Goal: Task Accomplishment & Management: Manage account settings

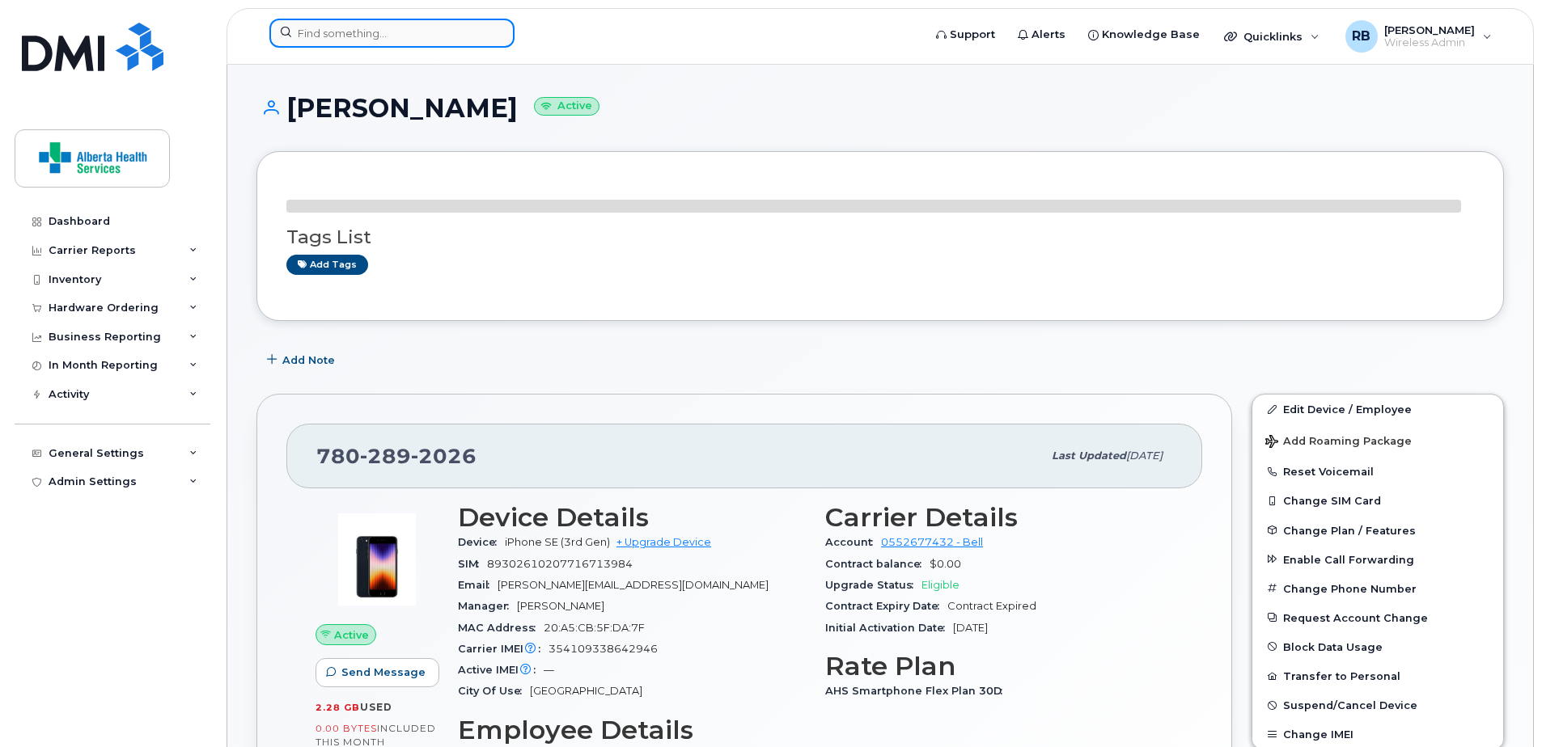
click at [383, 31] on input at bounding box center [391, 33] width 245 height 29
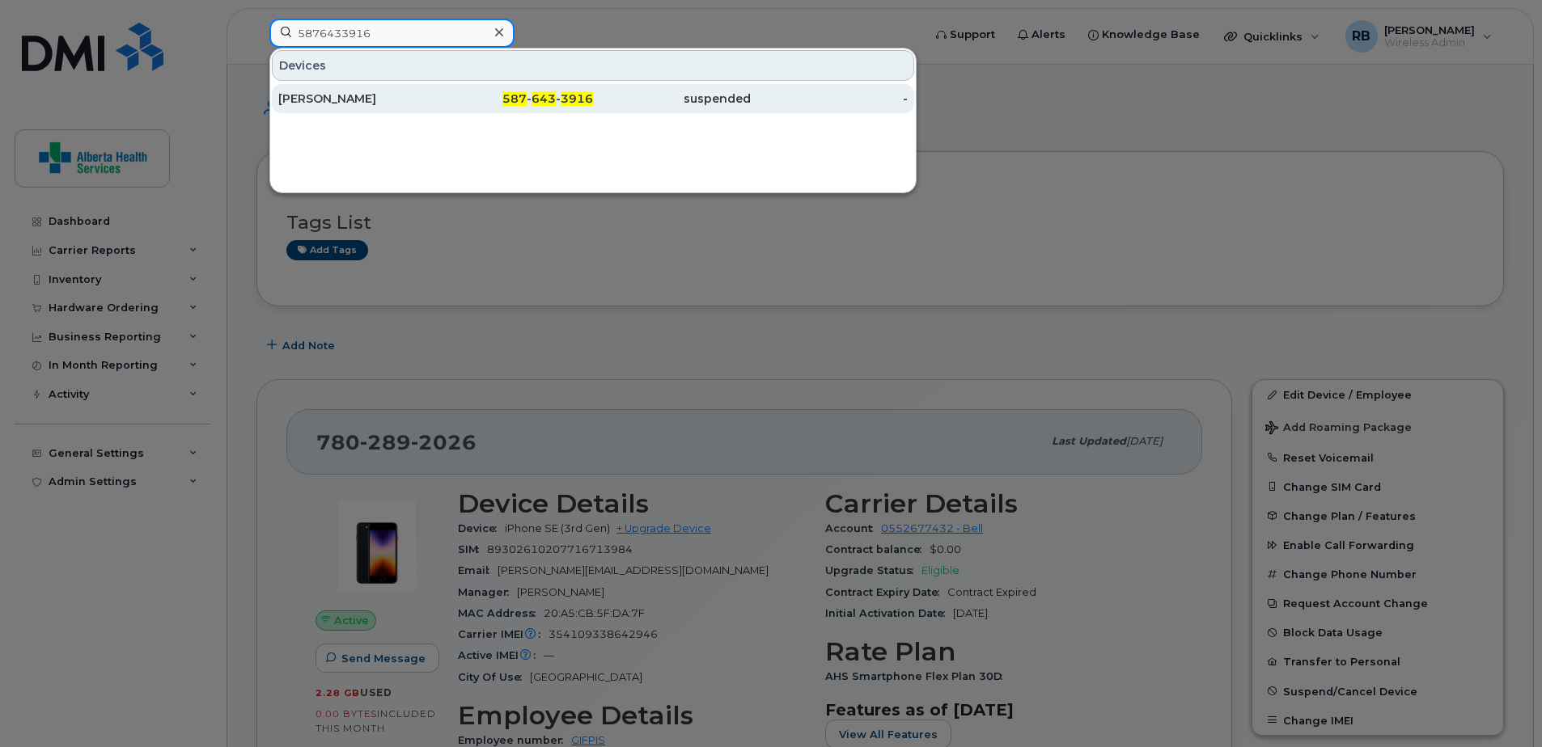
type input "5876433916"
click at [522, 88] on div "587 - 643 - 3916" at bounding box center [515, 98] width 158 height 29
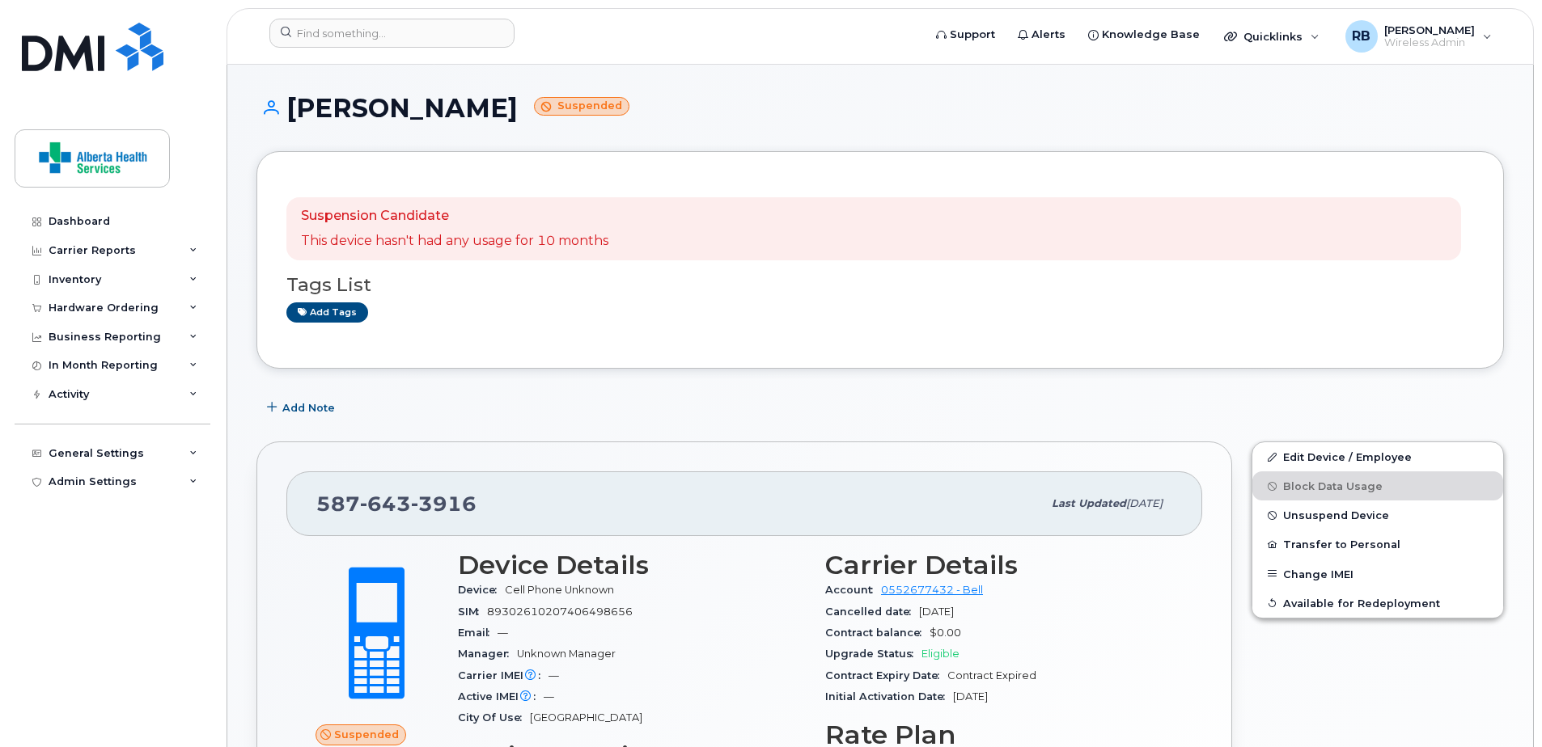
click at [886, 124] on div "Darlene Jossy Suspended" at bounding box center [879, 122] width 1247 height 57
click at [810, 295] on div "Tags List Add tags" at bounding box center [880, 291] width 1188 height 62
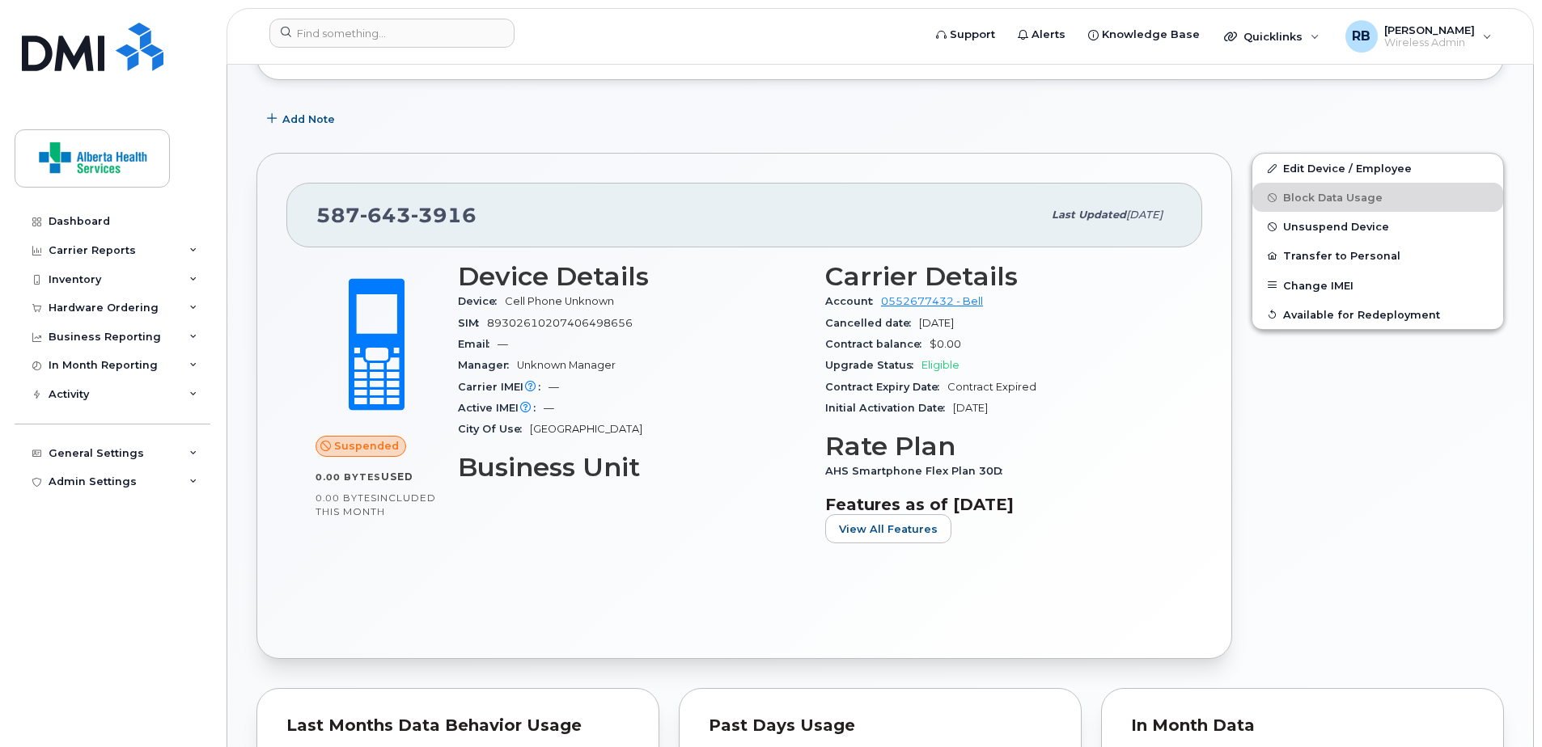
scroll to position [324, 0]
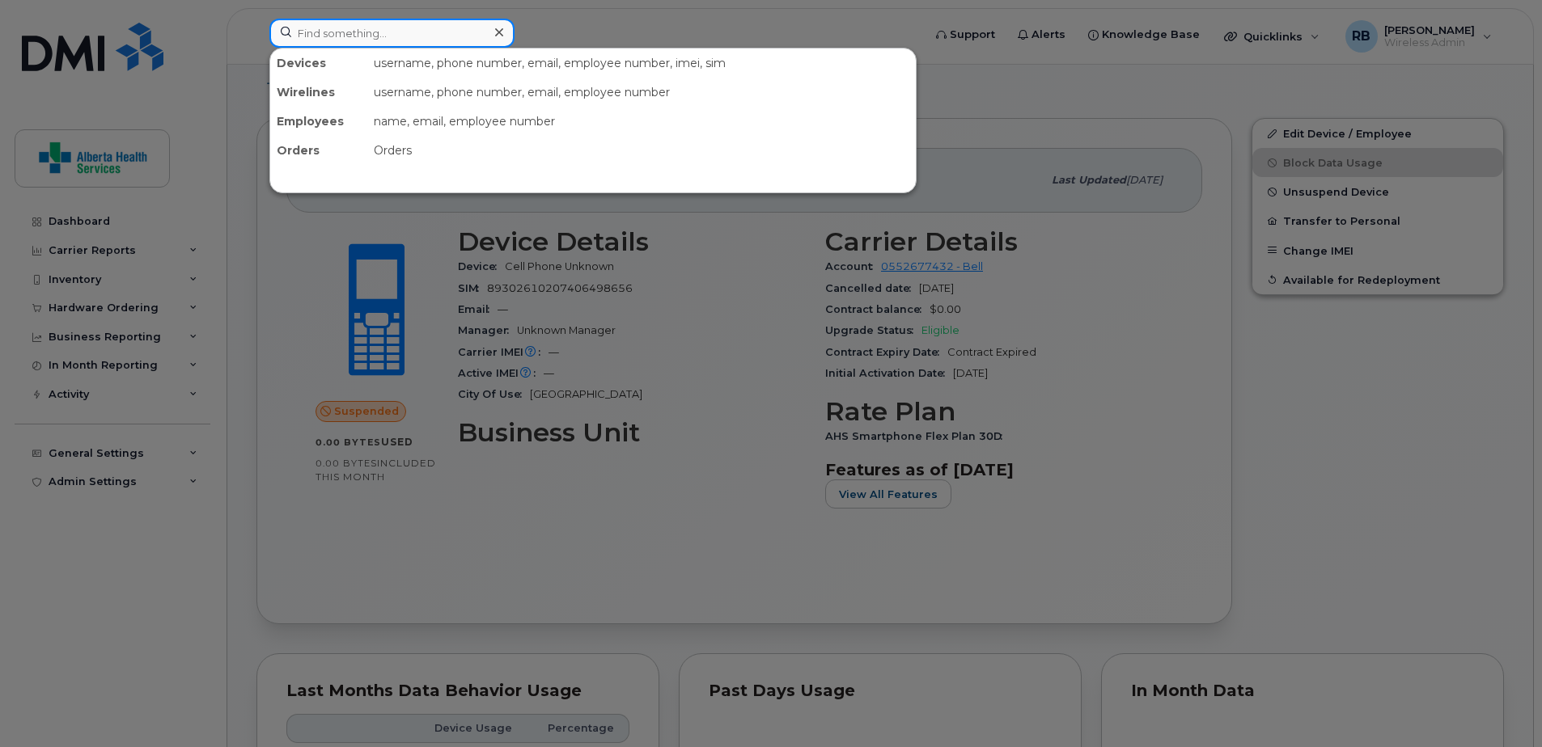
click at [323, 28] on input at bounding box center [391, 33] width 245 height 29
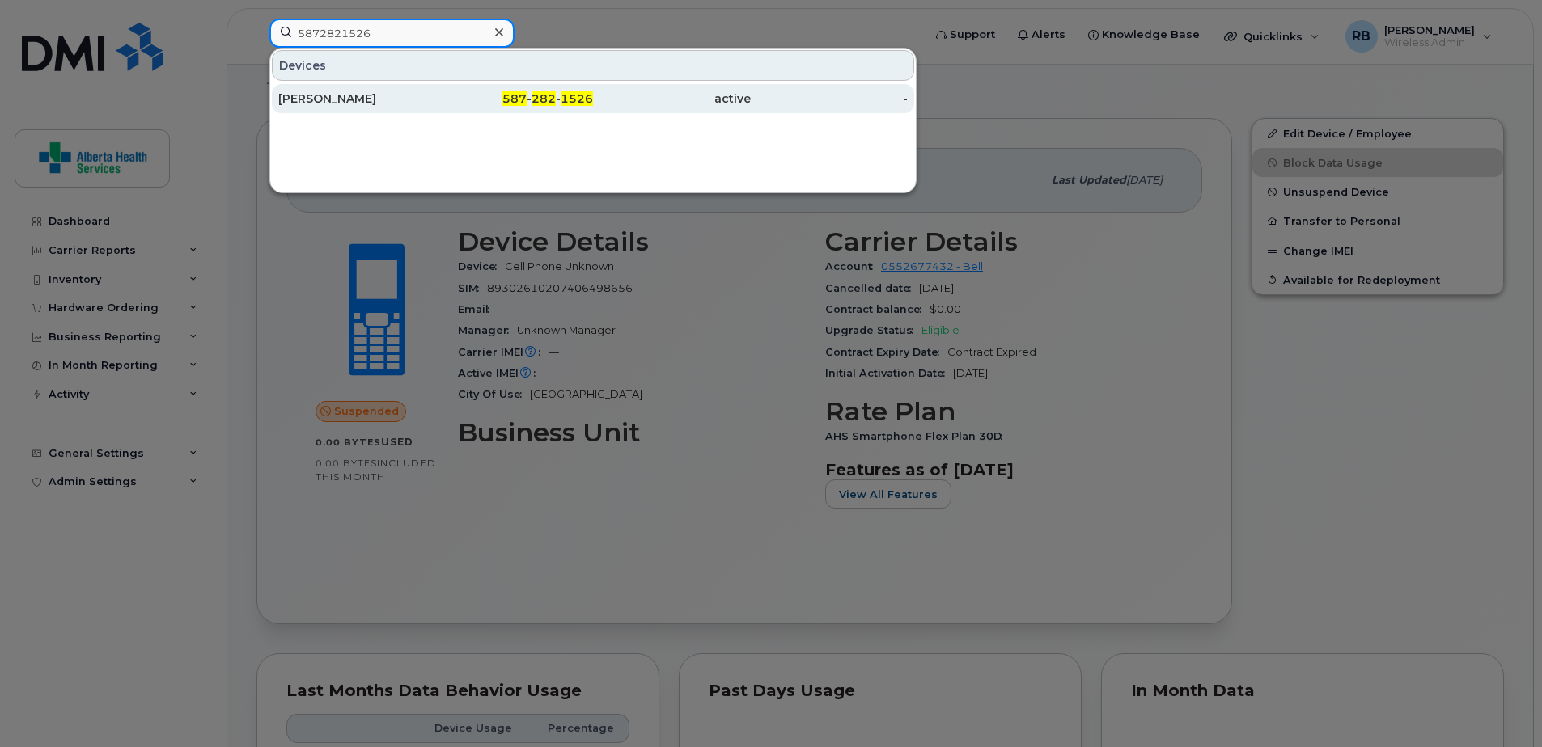
type input "5872821526"
click at [564, 101] on span "1526" at bounding box center [577, 98] width 32 height 15
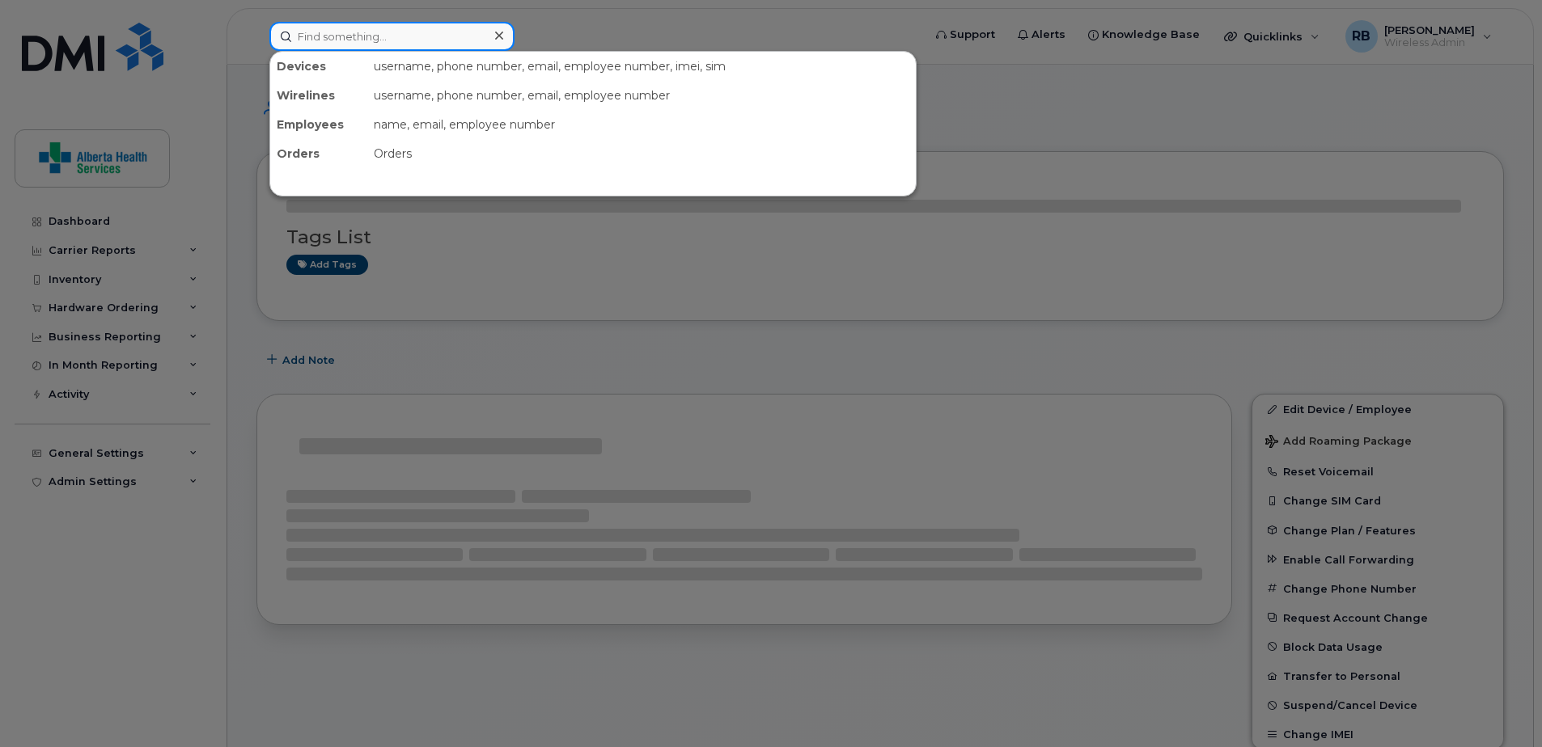
click at [370, 39] on input at bounding box center [391, 36] width 245 height 29
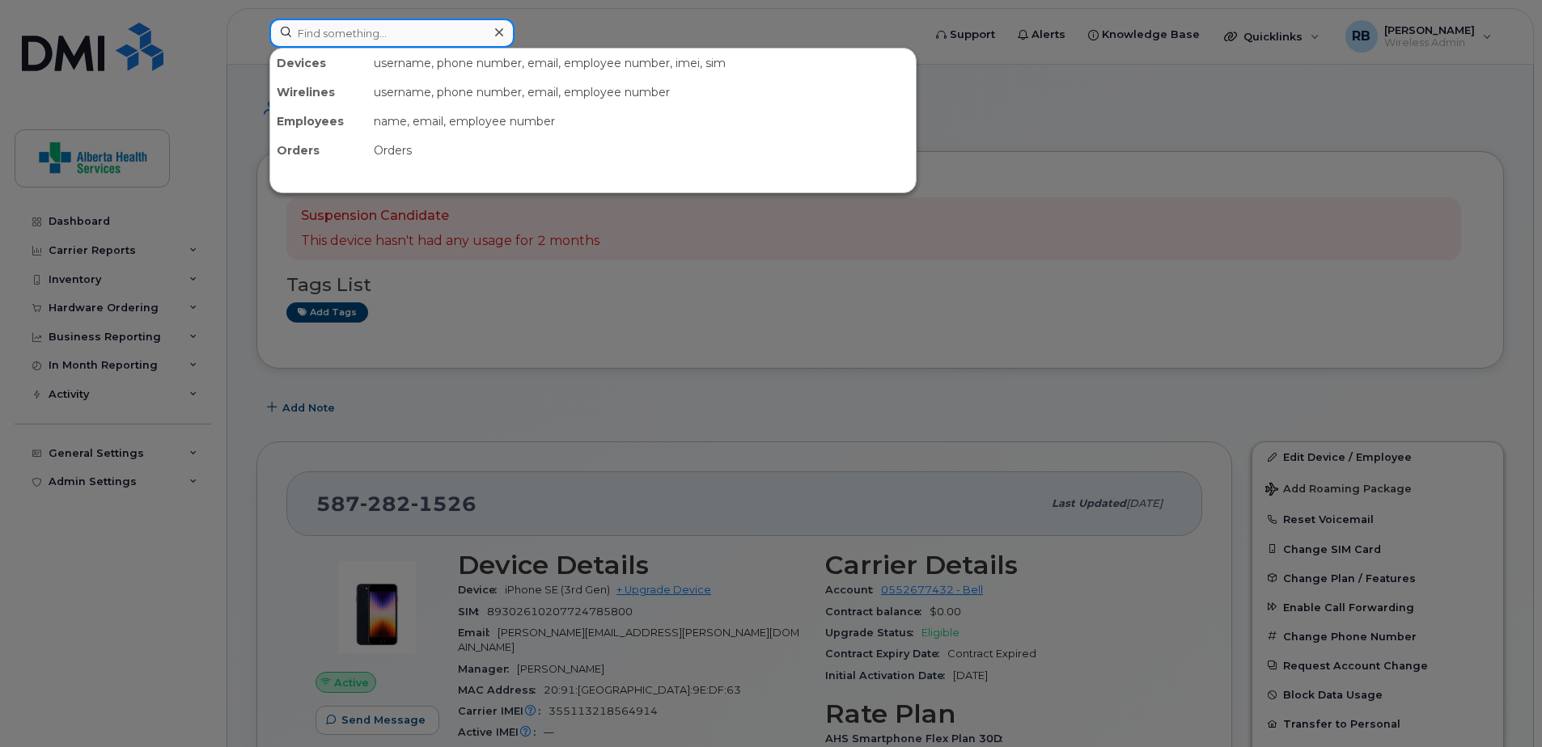
click at [360, 31] on input at bounding box center [391, 33] width 245 height 29
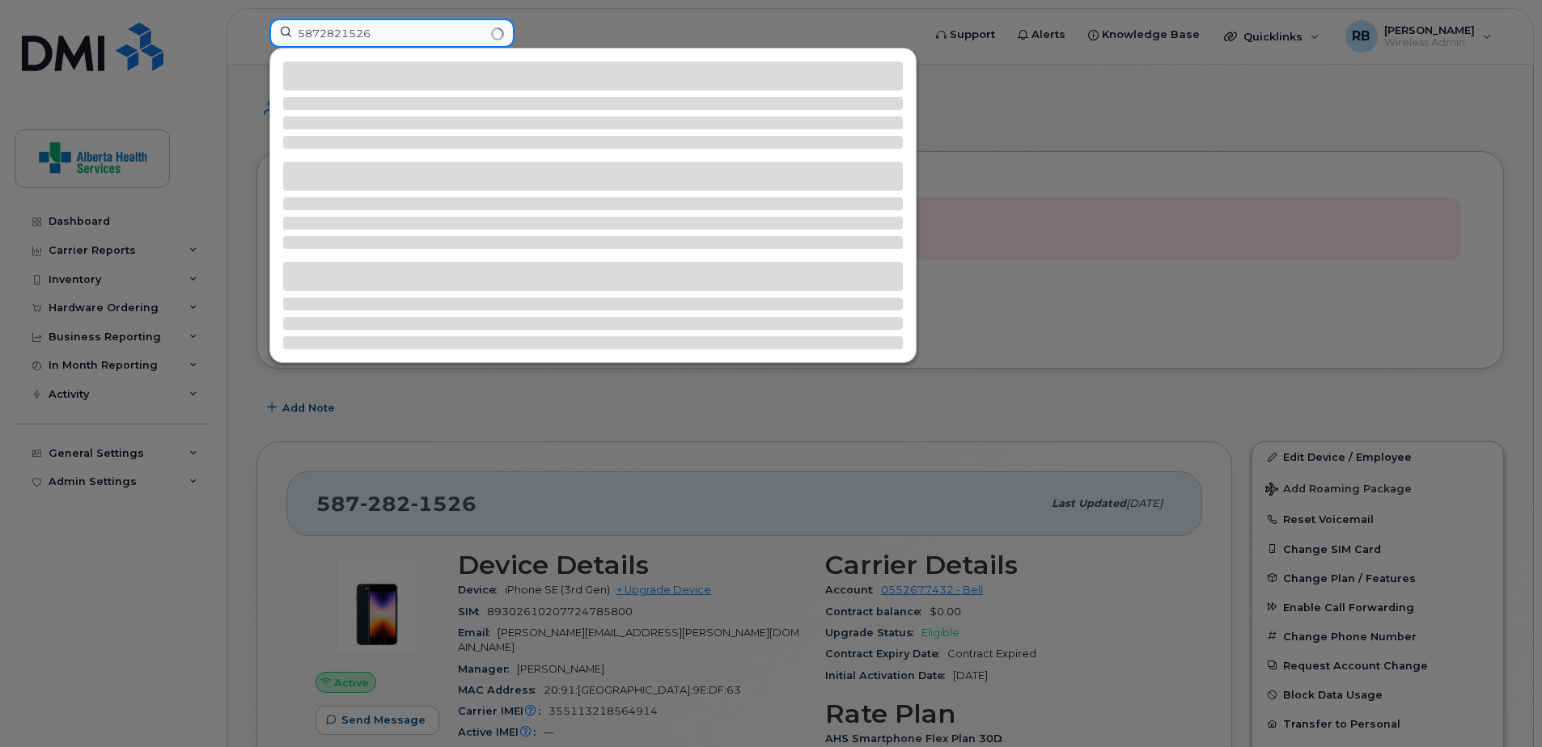
type input "5872821526"
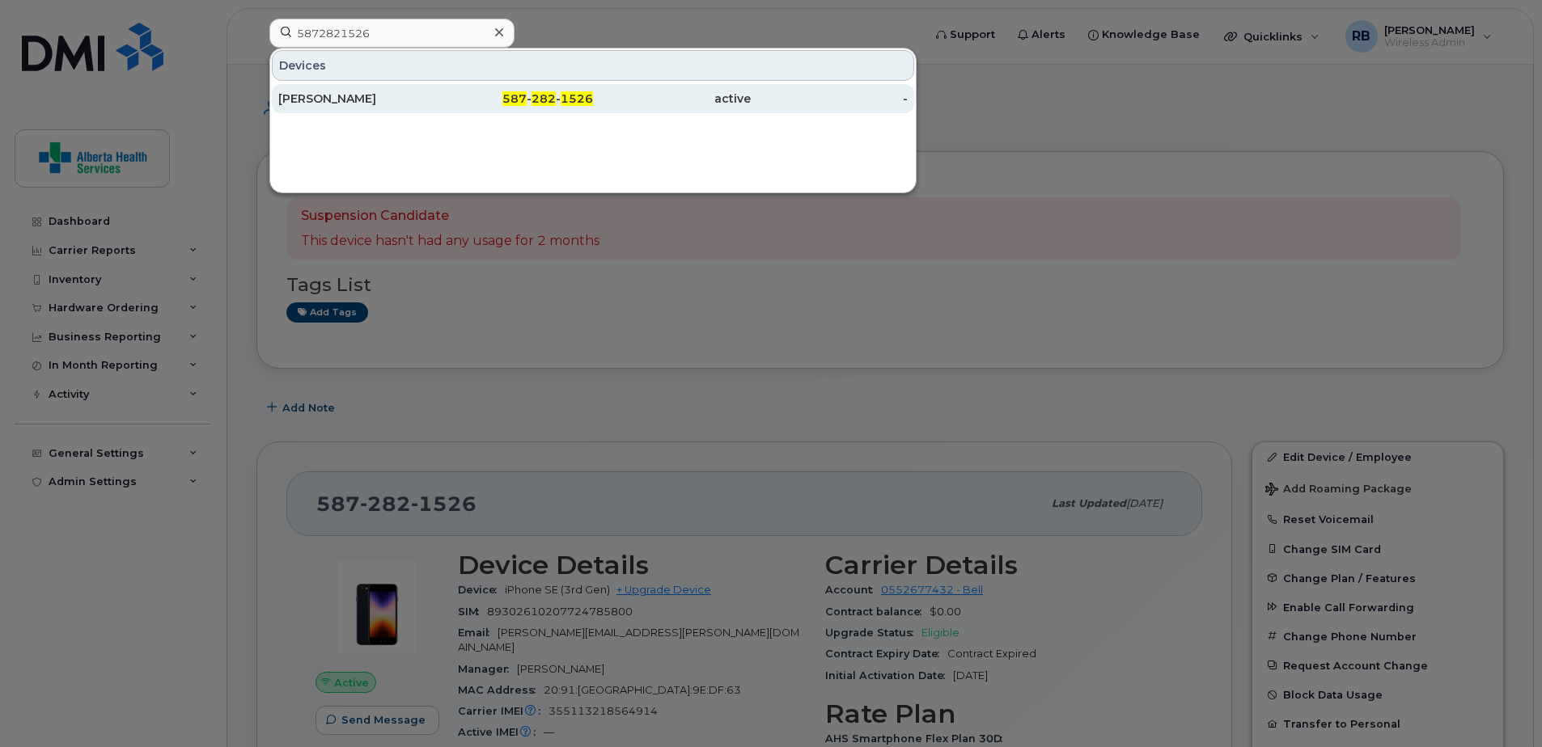
click at [456, 108] on div "587 - 282 - 1526" at bounding box center [515, 98] width 158 height 29
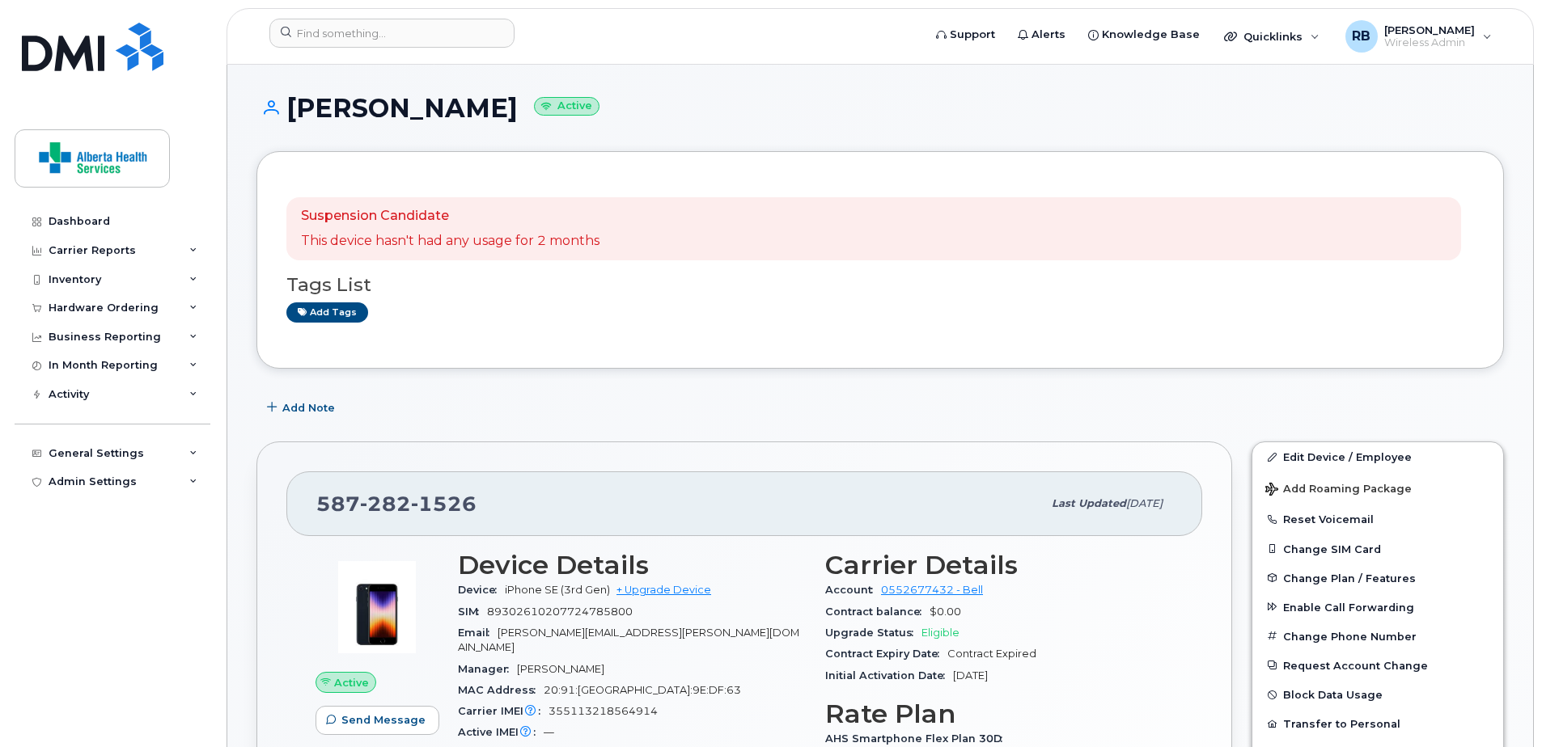
drag, startPoint x: 519, startPoint y: 315, endPoint x: 748, endPoint y: 363, distance: 234.8
click at [531, 313] on div "Add tags" at bounding box center [873, 313] width 1175 height 20
click at [1361, 459] on link "Edit Device / Employee" at bounding box center [1377, 456] width 251 height 29
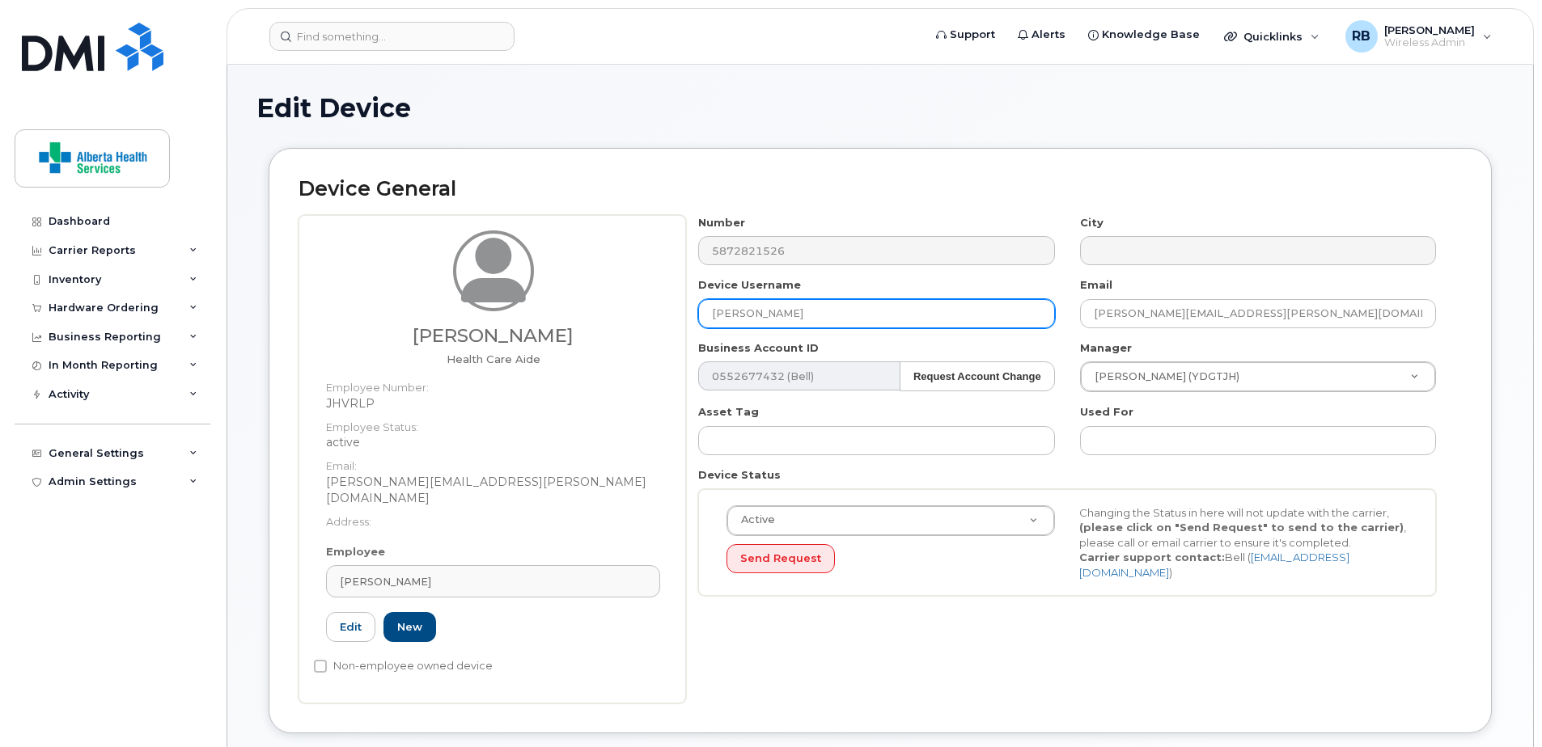
drag, startPoint x: 570, startPoint y: 322, endPoint x: 555, endPoint y: 322, distance: 15.4
click at [556, 322] on div "[PERSON_NAME] Health Care Aide Employee Number: JHVRLP Employee Status: active …" at bounding box center [879, 459] width 1163 height 489
paste input "[PERSON_NAME]"
type input "[PERSON_NAME]"
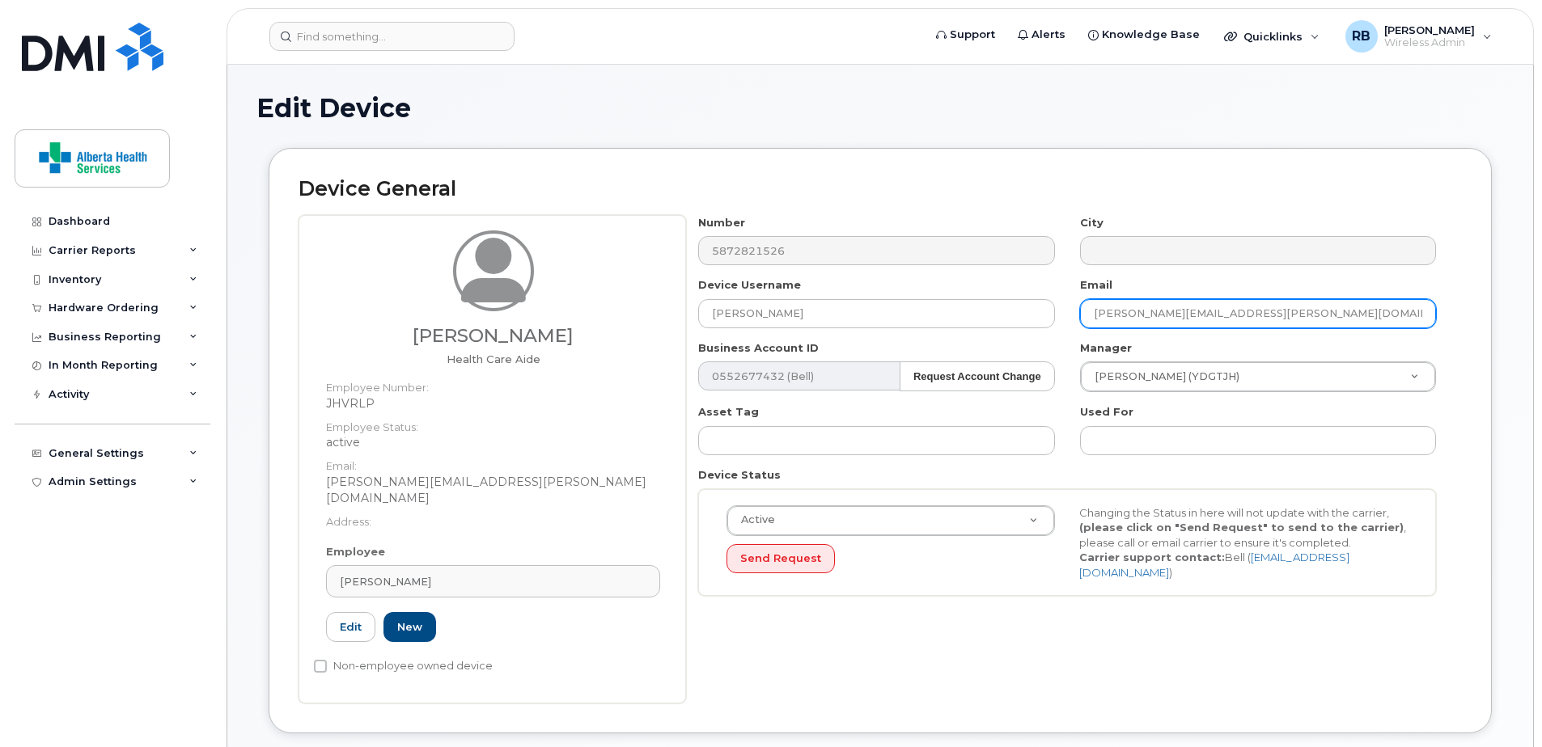
drag, startPoint x: 1369, startPoint y: 315, endPoint x: 772, endPoint y: 273, distance: 598.5
click at [772, 273] on div "Number 5872821526 City Device Username [PERSON_NAME] Email [PERSON_NAME][EMAIL_…" at bounding box center [1067, 412] width 763 height 394
paste input "ulie.Raho"
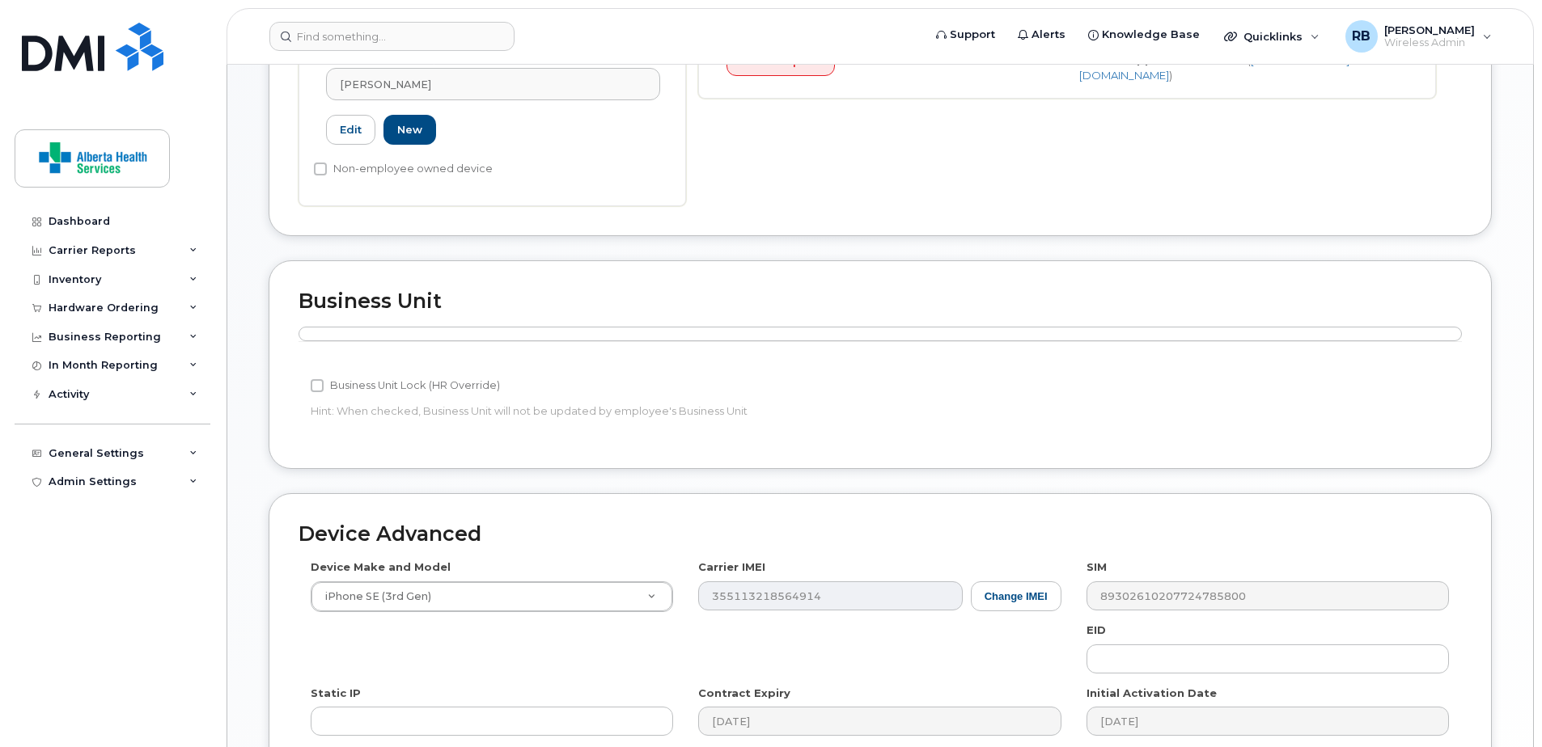
scroll to position [710, 0]
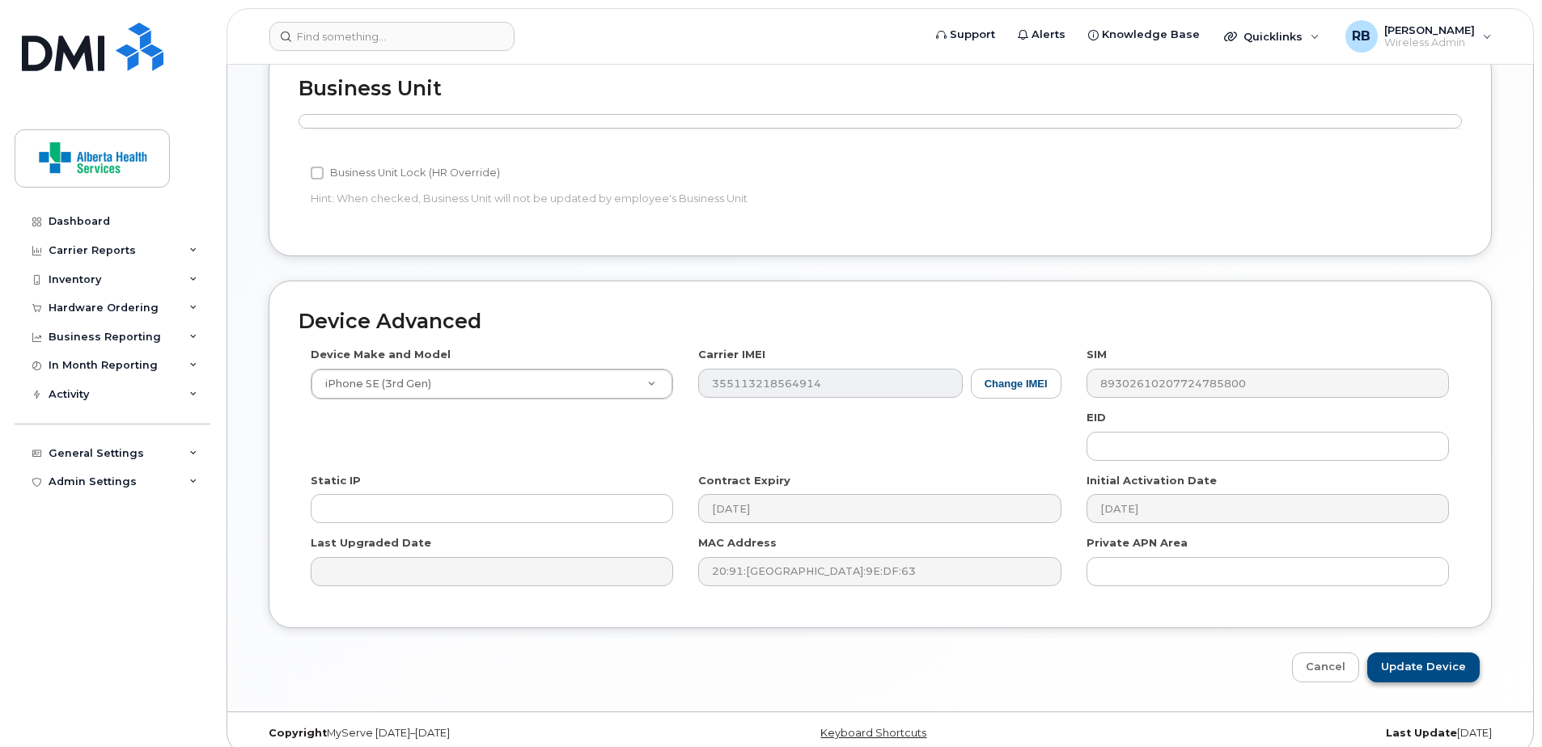
type input "[PERSON_NAME][EMAIL_ADDRESS][DOMAIN_NAME]"
click at [1444, 653] on input "Update Device" at bounding box center [1423, 668] width 112 height 30
type input "Saving..."
